Goal: Navigation & Orientation: Find specific page/section

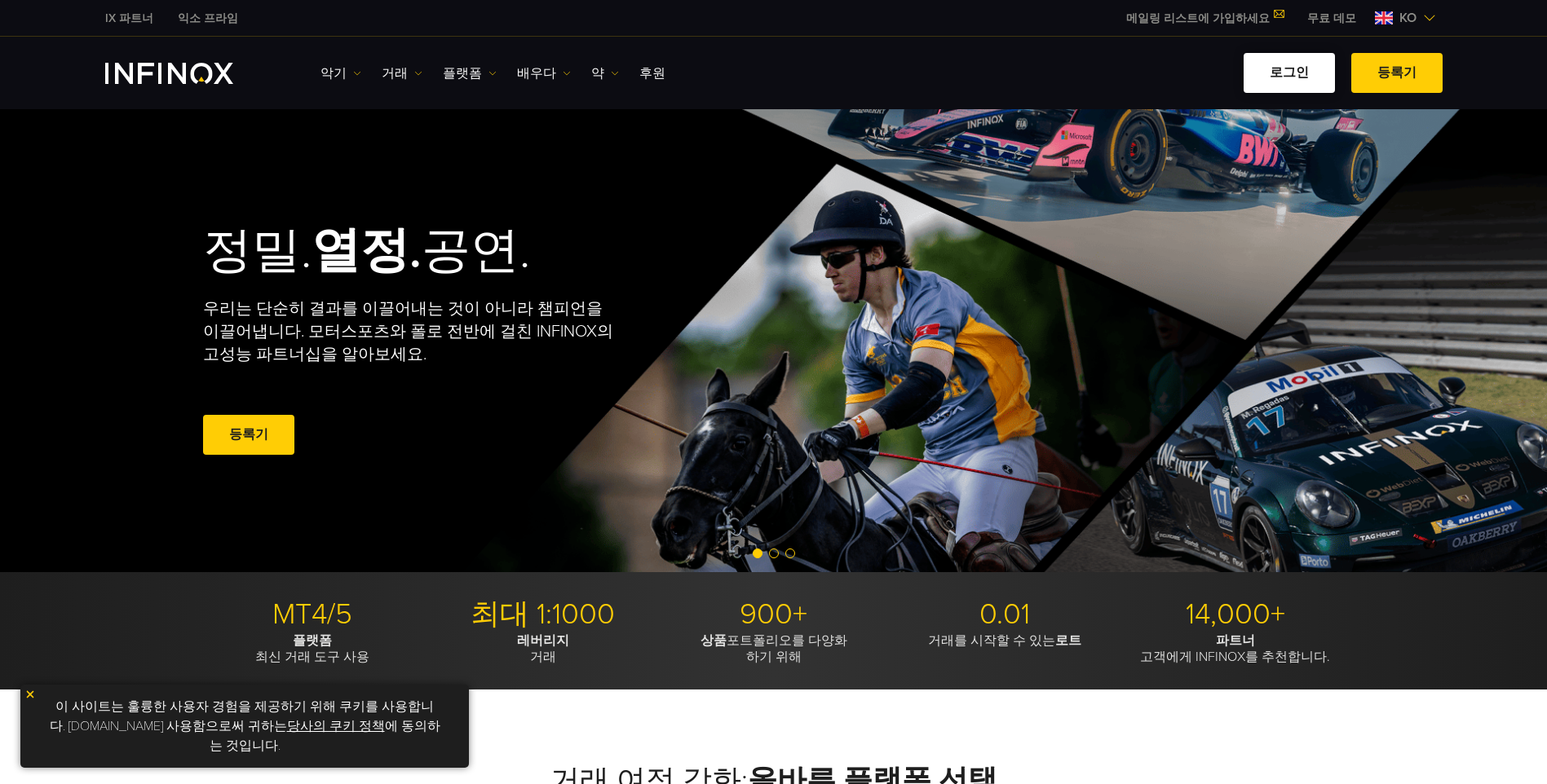
click at [1307, 63] on link "로그인" at bounding box center [1288, 73] width 91 height 40
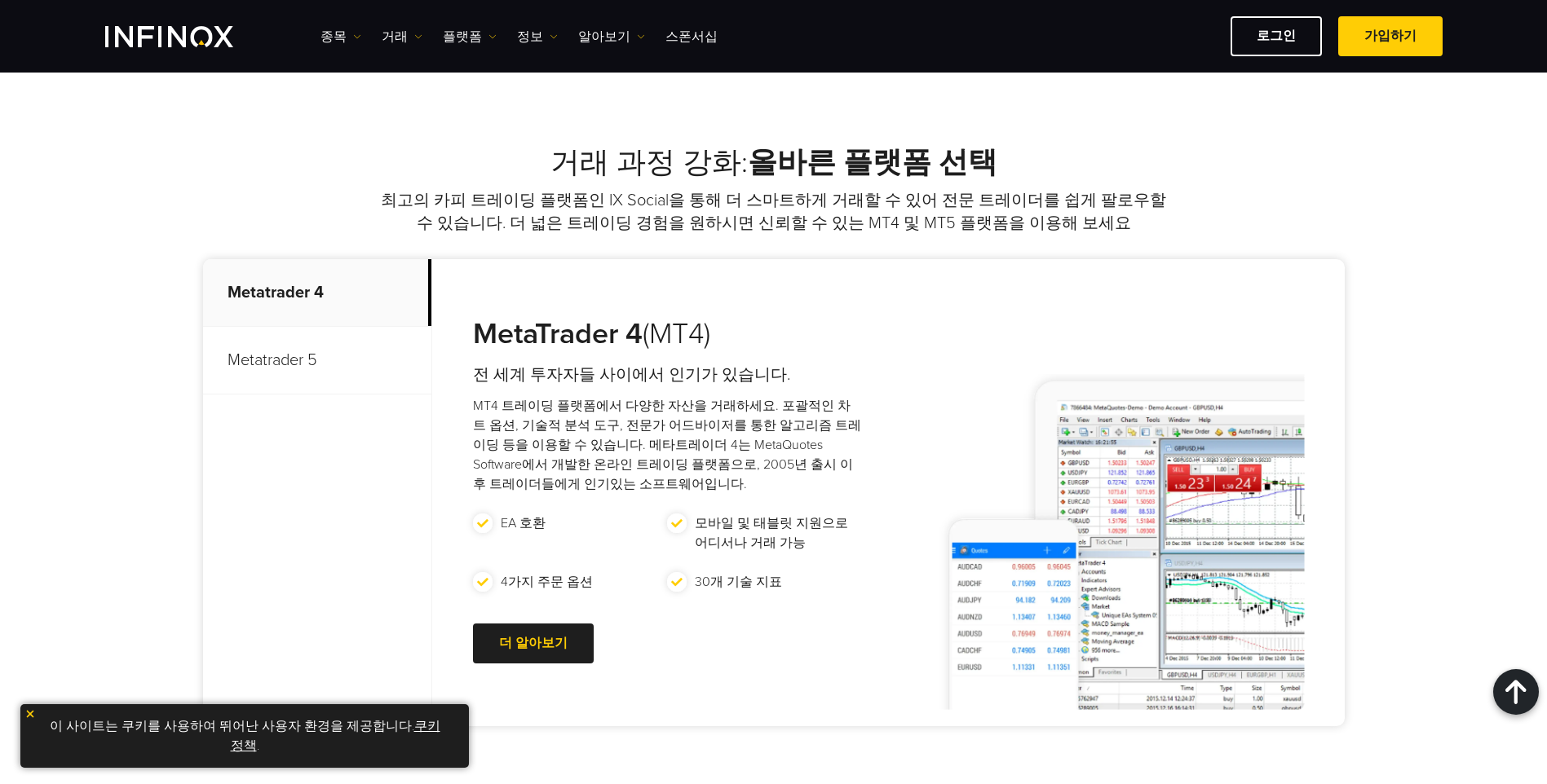
scroll to position [570, 0]
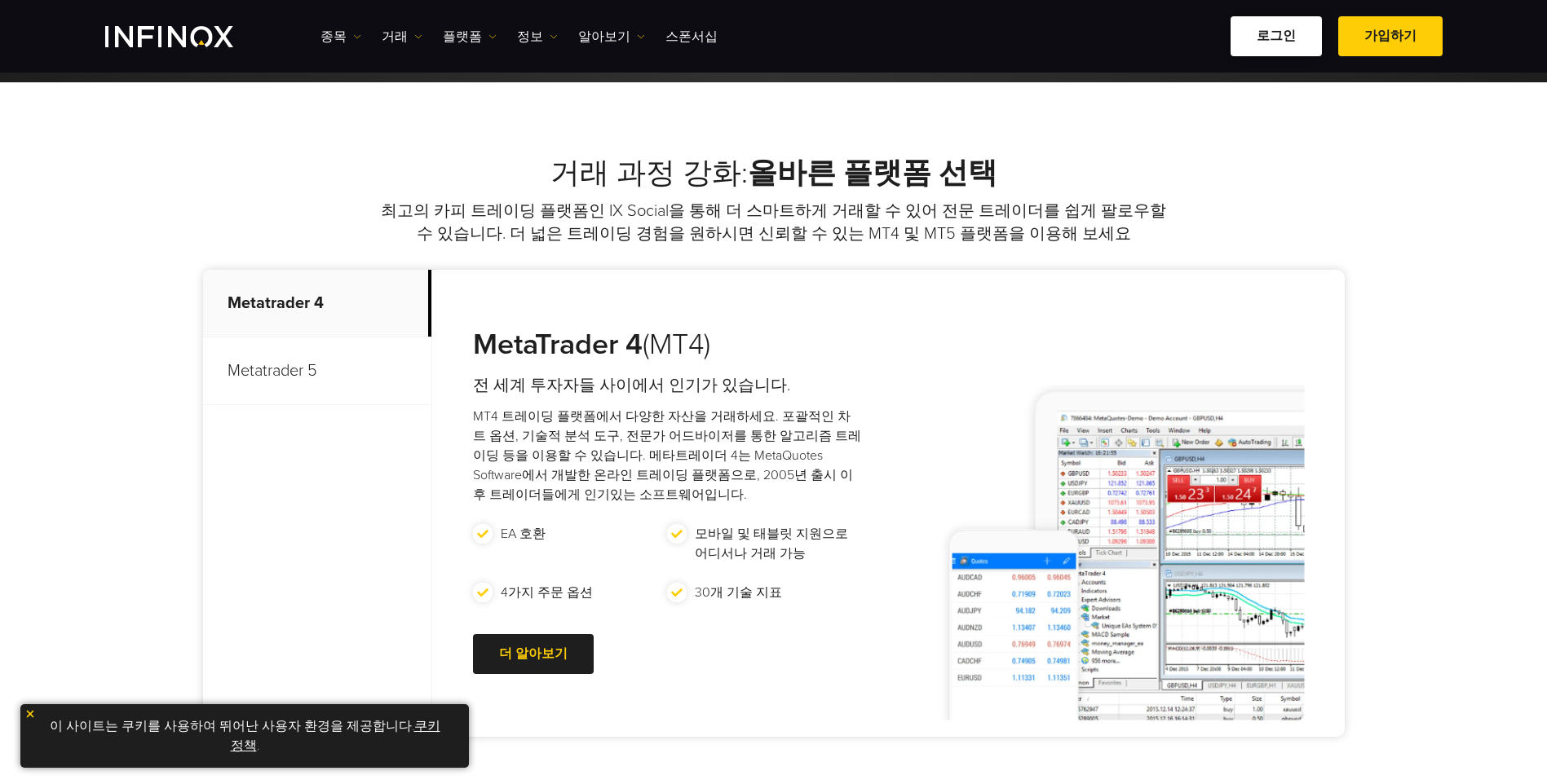
click at [1273, 49] on link "로그인" at bounding box center [1275, 37] width 91 height 40
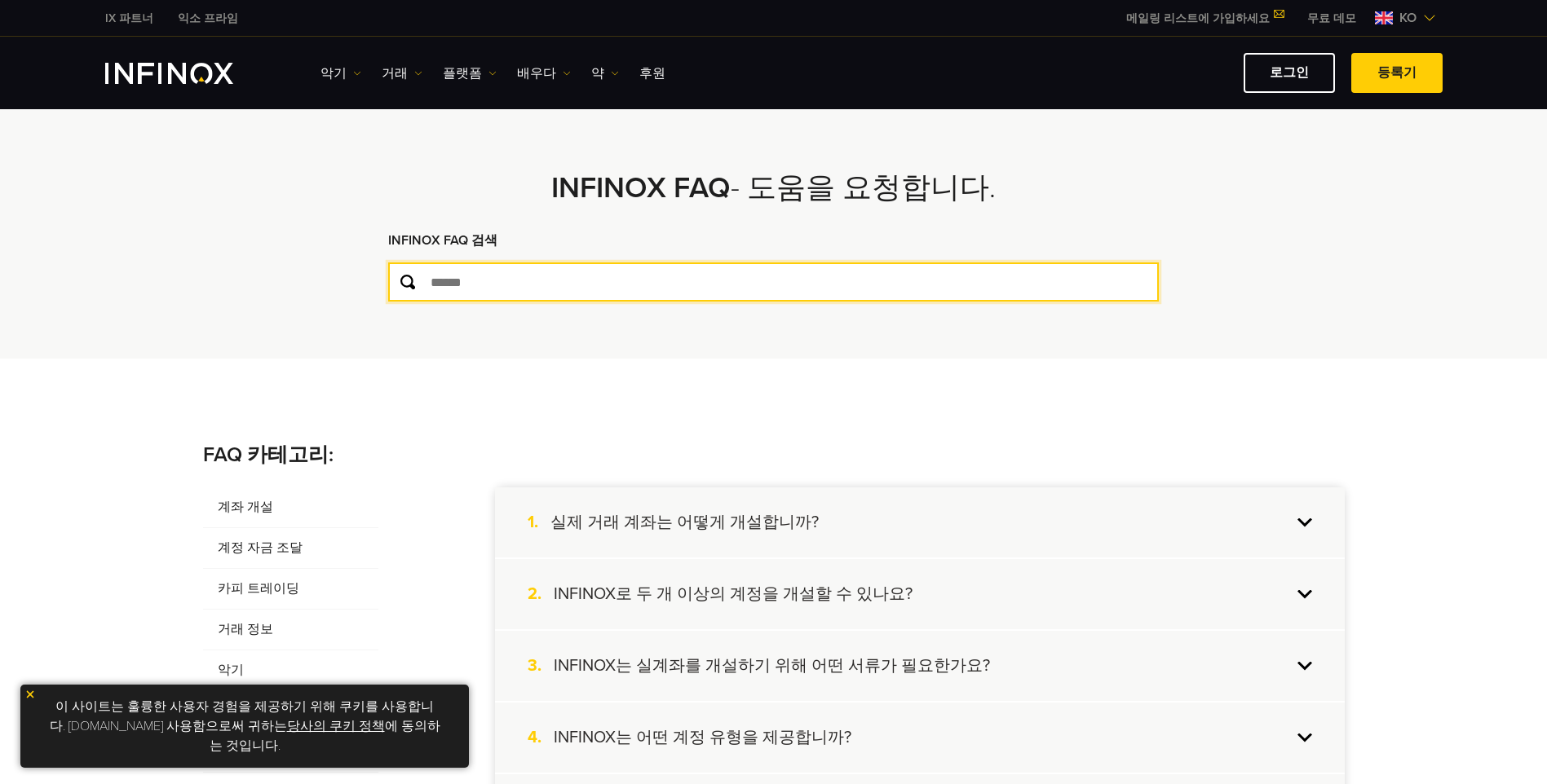
click at [517, 280] on input "text" at bounding box center [773, 282] width 770 height 39
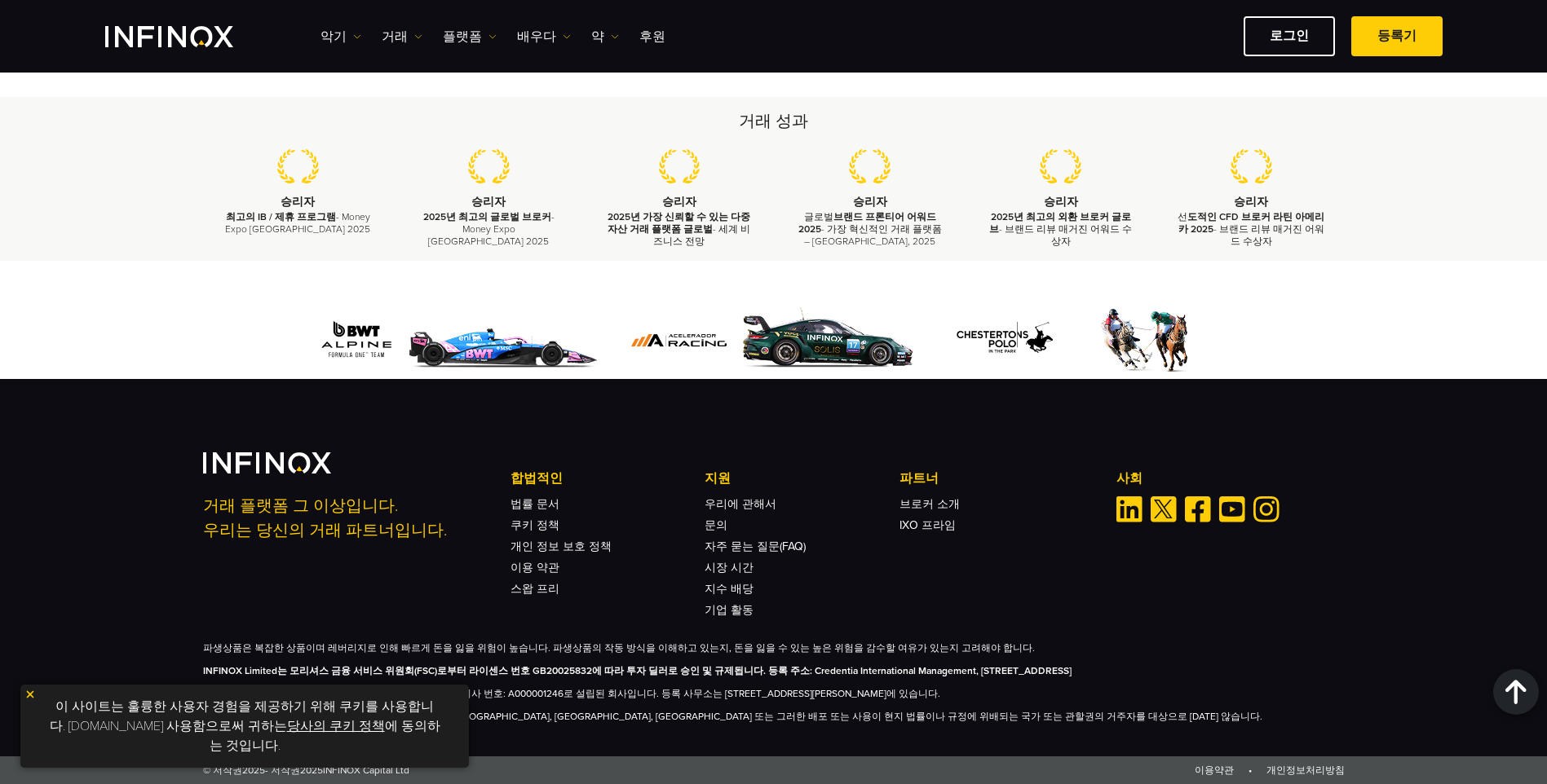
scroll to position [2612, 0]
click at [959, 578] on div "합법적인 법률 문서 쿠키 정책 개인 정보 보호 정책 이용 약관 스왑 프리 지원" at bounding box center [803, 542] width 584 height 148
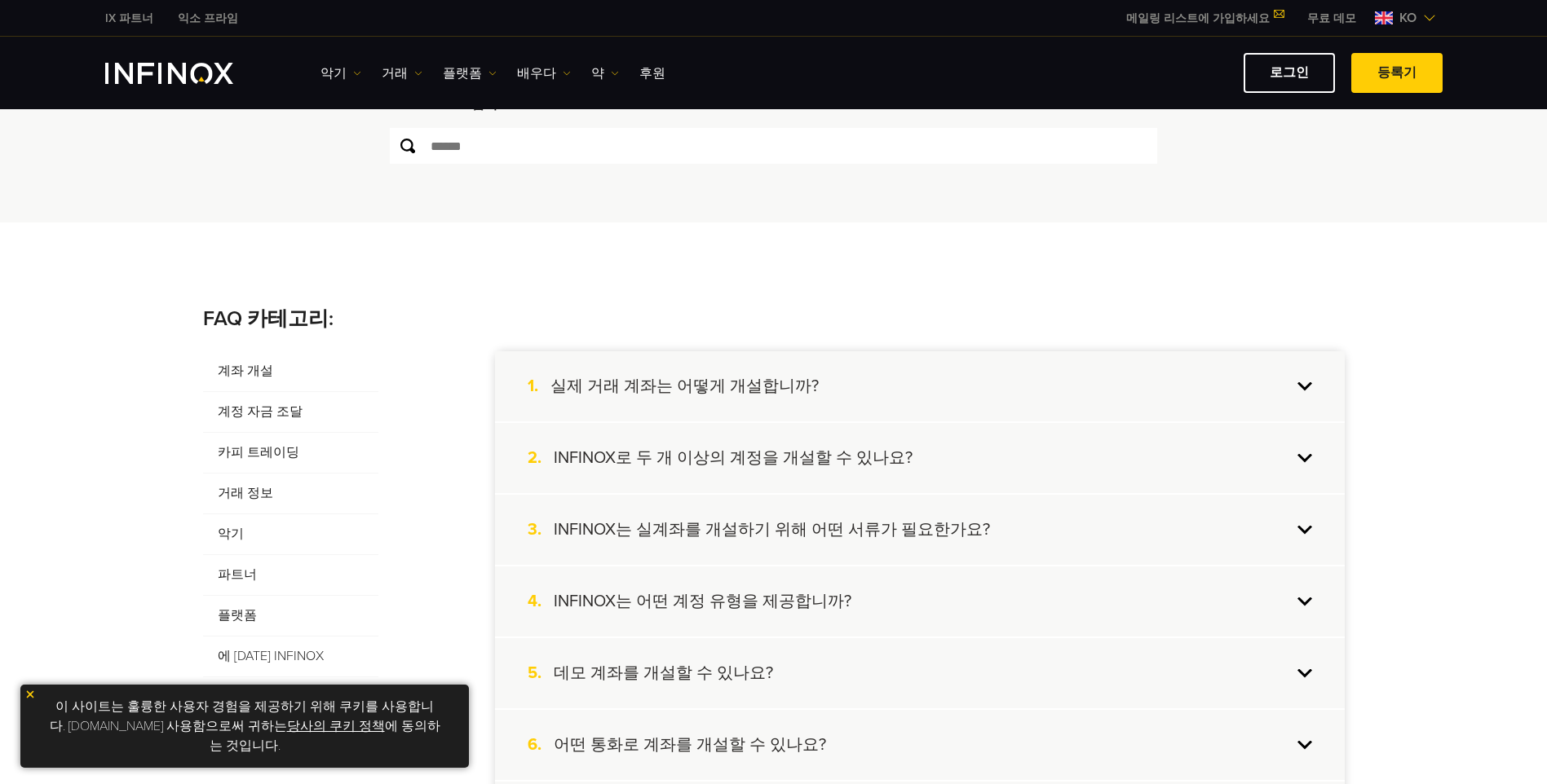
scroll to position [0, 0]
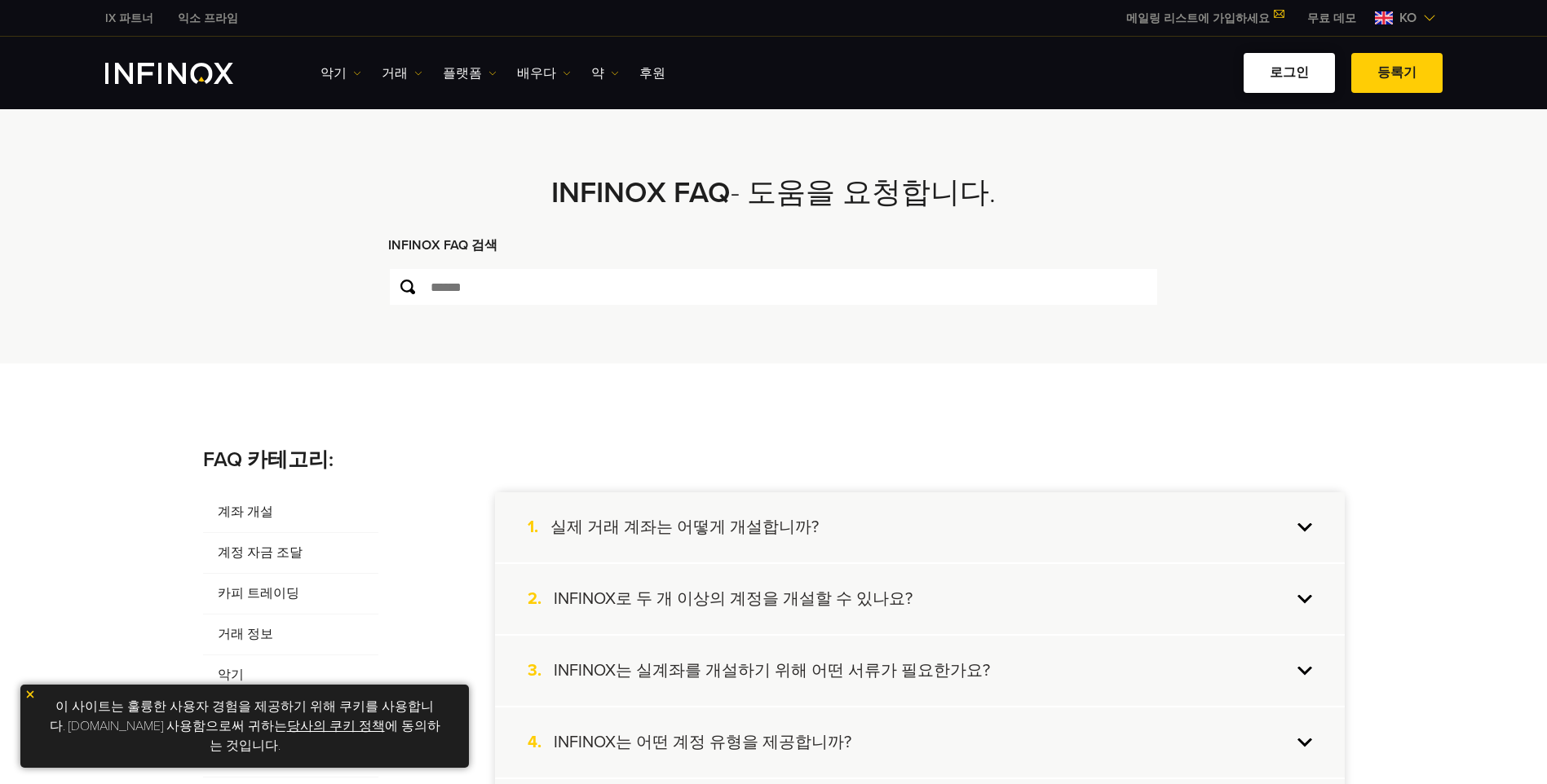
click at [1280, 74] on link "로그인" at bounding box center [1288, 73] width 91 height 40
